Goal: Register for event/course

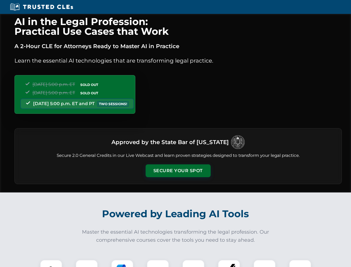
click at [178, 171] on button "Secure Your Spot" at bounding box center [178, 170] width 65 height 13
